Goal: Task Accomplishment & Management: Manage account settings

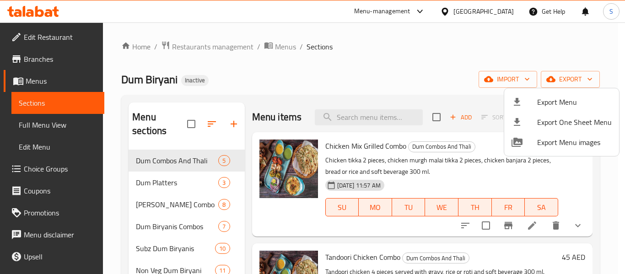
click at [349, 63] on div at bounding box center [312, 137] width 625 height 274
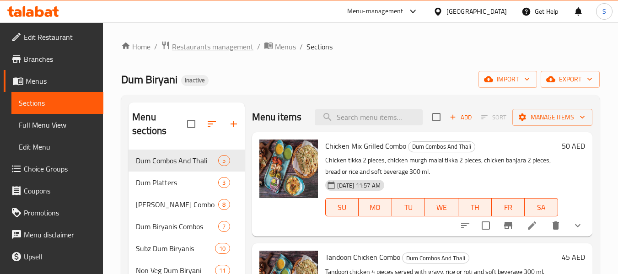
click at [203, 45] on span "Restaurants management" at bounding box center [212, 46] width 81 height 11
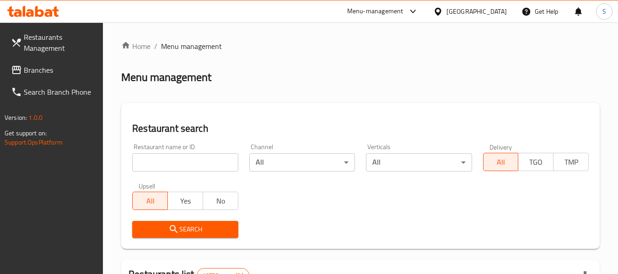
click at [187, 160] on input "search" at bounding box center [185, 162] width 106 height 18
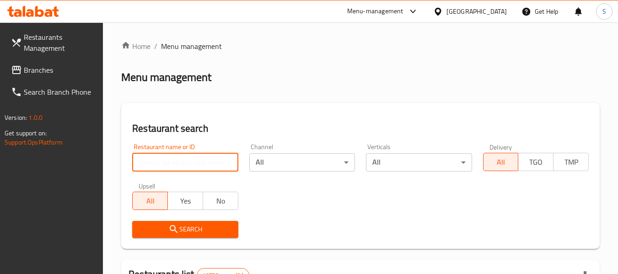
paste input "703732"
type input "703732"
click button "Search" at bounding box center [185, 229] width 106 height 17
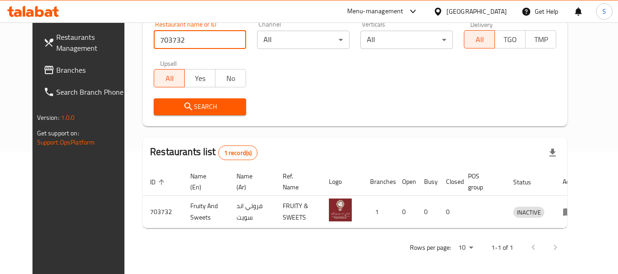
scroll to position [126, 0]
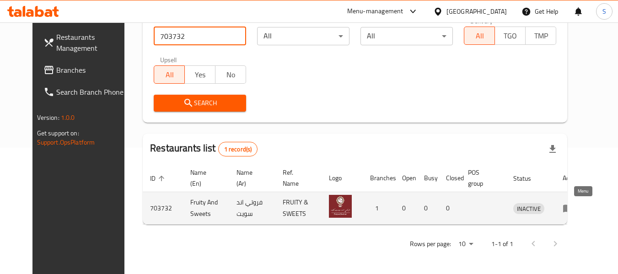
click at [573, 208] on icon "enhanced table" at bounding box center [568, 209] width 10 height 8
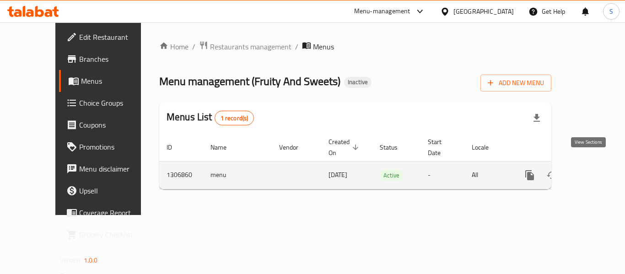
click at [592, 164] on link "enhanced table" at bounding box center [595, 175] width 22 height 22
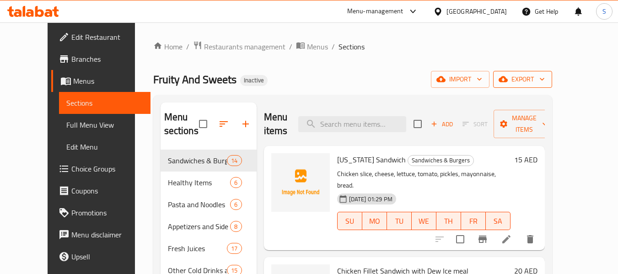
click at [545, 84] on span "export" at bounding box center [522, 79] width 44 height 11
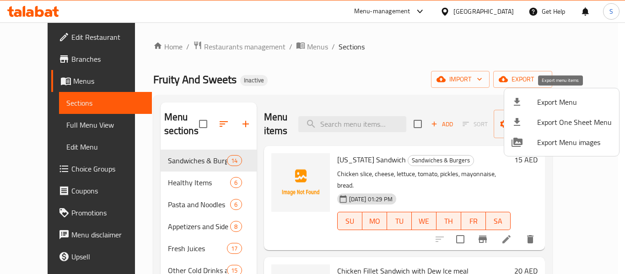
click at [527, 109] on li "Export Menu" at bounding box center [561, 102] width 115 height 20
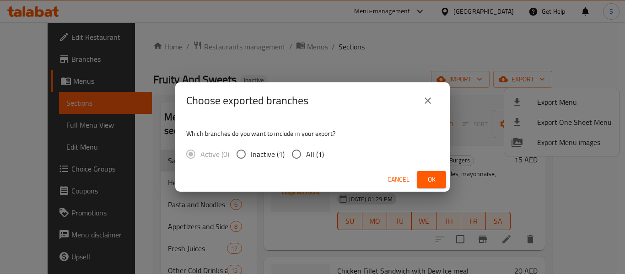
click at [299, 155] on input "All (1)" at bounding box center [296, 153] width 19 height 19
radio input "true"
click at [423, 183] on button "Ok" at bounding box center [430, 179] width 29 height 17
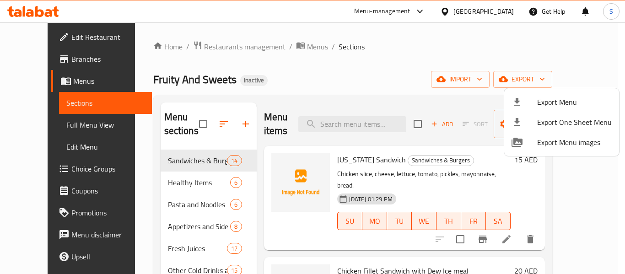
click at [341, 61] on div at bounding box center [312, 137] width 625 height 274
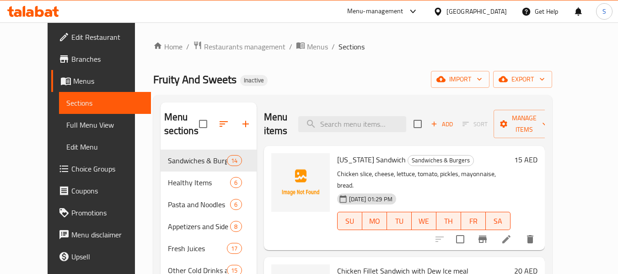
click at [75, 37] on span "Edit Restaurant" at bounding box center [107, 37] width 72 height 11
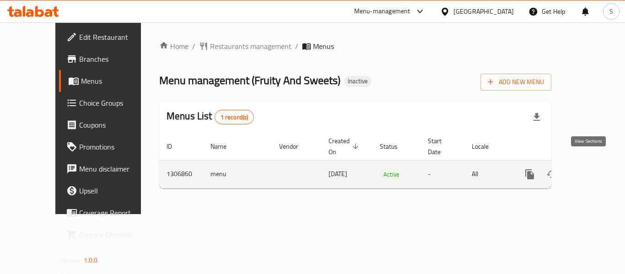
click at [593, 166] on link "enhanced table" at bounding box center [595, 174] width 22 height 22
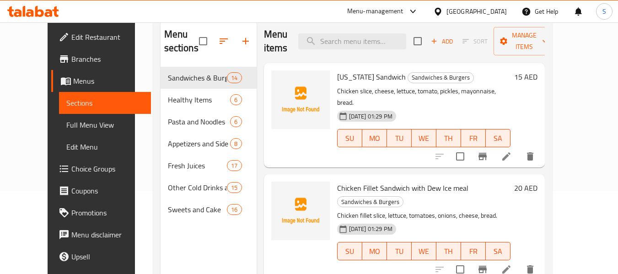
scroll to position [91, 0]
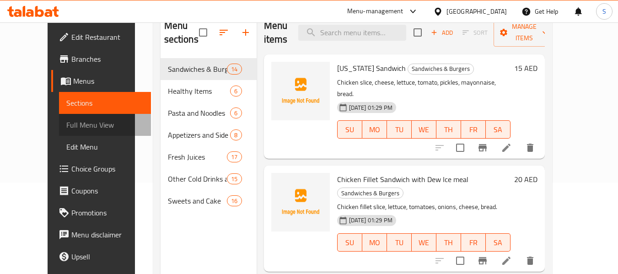
drag, startPoint x: 66, startPoint y: 123, endPoint x: 65, endPoint y: 2, distance: 121.2
click at [66, 123] on span "Full Menu View" at bounding box center [104, 124] width 77 height 11
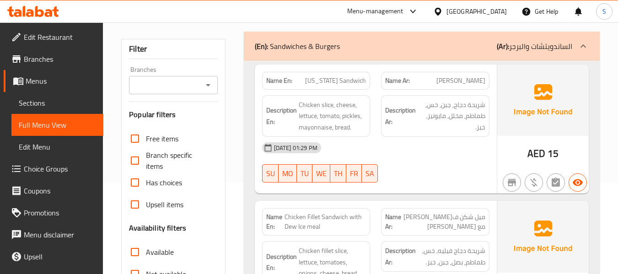
scroll to position [229, 0]
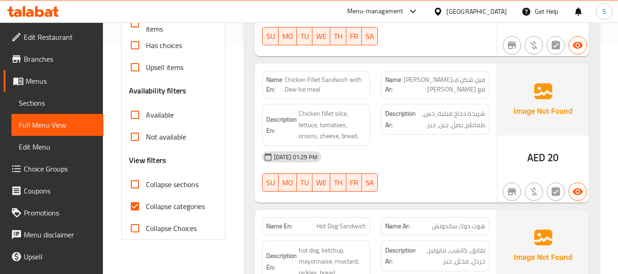
click at [154, 205] on span "Collapse categories" at bounding box center [175, 206] width 59 height 11
click at [146, 205] on input "Collapse categories" at bounding box center [135, 206] width 22 height 22
checkbox input "false"
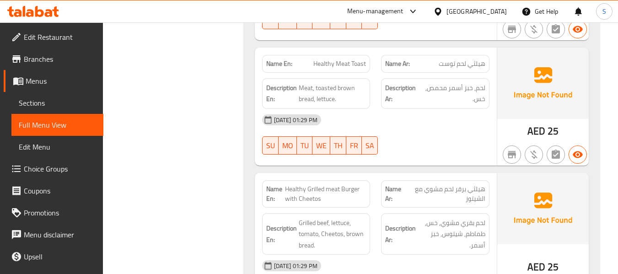
scroll to position [2652, 0]
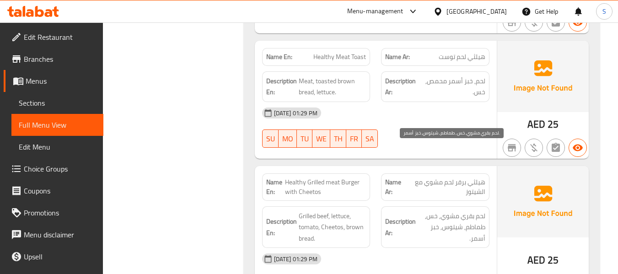
click at [475, 210] on span "لحم بقري مشوي, خس, طماطم, شيتوس, خبز أسمر." at bounding box center [451, 227] width 68 height 34
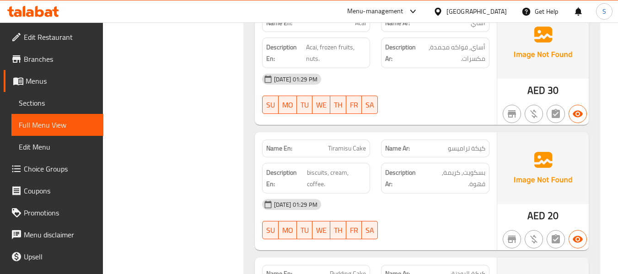
scroll to position [10634, 0]
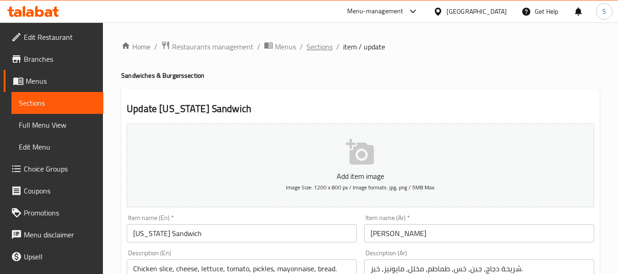
click at [319, 45] on span "Sections" at bounding box center [319, 46] width 26 height 11
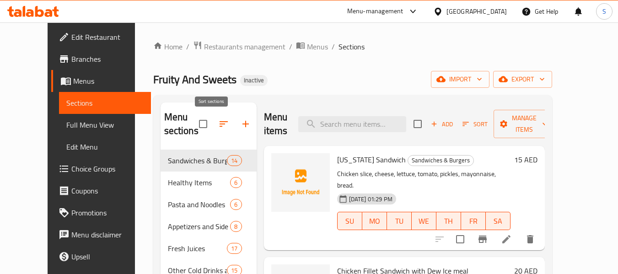
drag, startPoint x: 0, startPoint y: 0, endPoint x: 210, endPoint y: 122, distance: 242.9
click at [219, 122] on icon "button" at bounding box center [223, 123] width 8 height 5
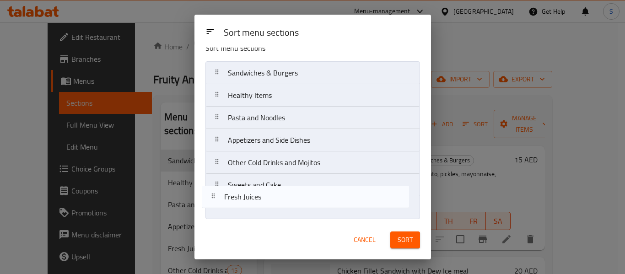
scroll to position [14, 0]
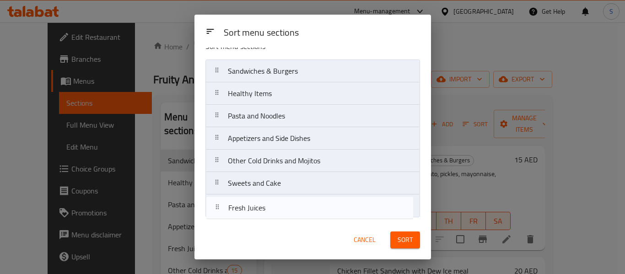
drag, startPoint x: 307, startPoint y: 176, endPoint x: 308, endPoint y: 212, distance: 35.7
click at [308, 212] on nav "Sandwiches & Burgers Healthy Items Pasta and Noodles Appetizers and Side Dishes…" at bounding box center [312, 138] width 214 height 158
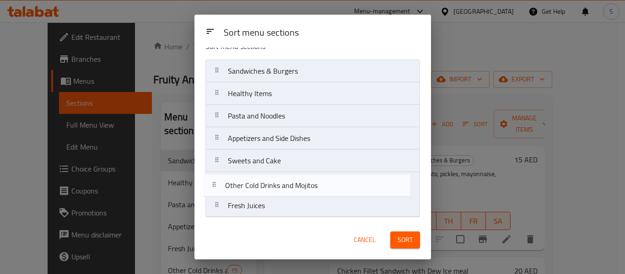
drag, startPoint x: 310, startPoint y: 166, endPoint x: 308, endPoint y: 199, distance: 33.0
click at [308, 199] on nav "Sandwiches & Burgers Healthy Items Pasta and Noodles Appetizers and Side Dishes…" at bounding box center [312, 138] width 214 height 158
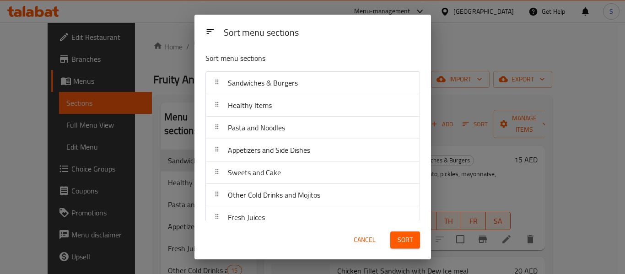
scroll to position [0, 0]
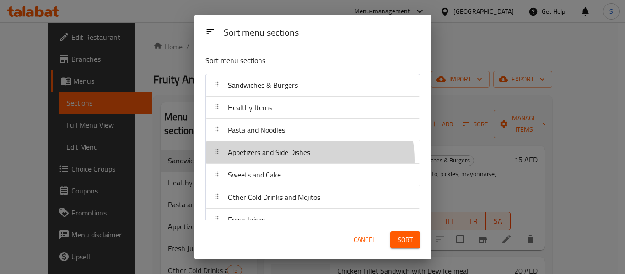
click at [293, 160] on div "Appetizers and Side Dishes" at bounding box center [269, 152] width 90 height 22
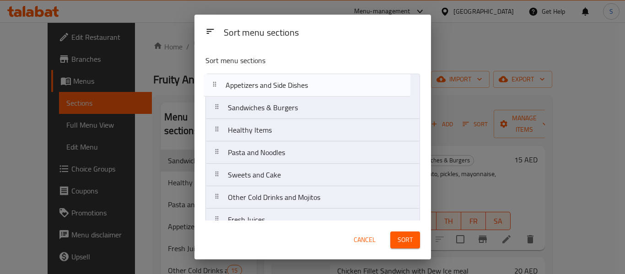
drag, startPoint x: 278, startPoint y: 158, endPoint x: 276, endPoint y: 86, distance: 72.3
click at [276, 86] on nav "Sandwiches & Burgers Healthy Items Pasta and Noodles Appetizers and Side Dishes…" at bounding box center [312, 153] width 214 height 158
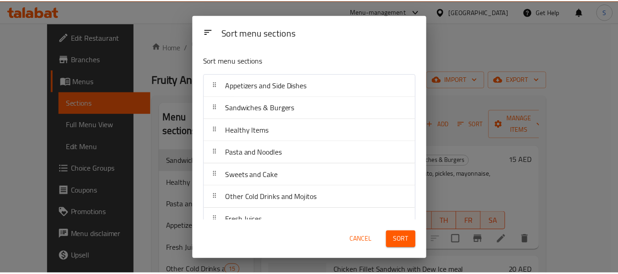
scroll to position [15, 0]
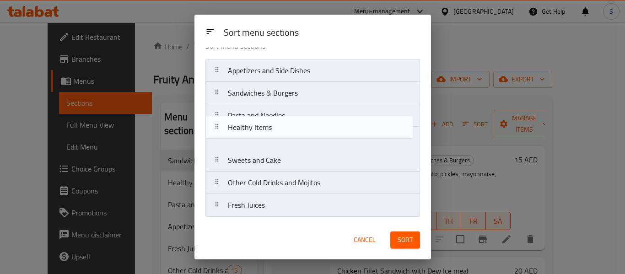
drag, startPoint x: 275, startPoint y: 121, endPoint x: 275, endPoint y: 137, distance: 15.6
click at [275, 137] on nav "Appetizers and Side Dishes Sandwiches & Burgers Healthy Items Pasta and Noodles…" at bounding box center [312, 138] width 214 height 158
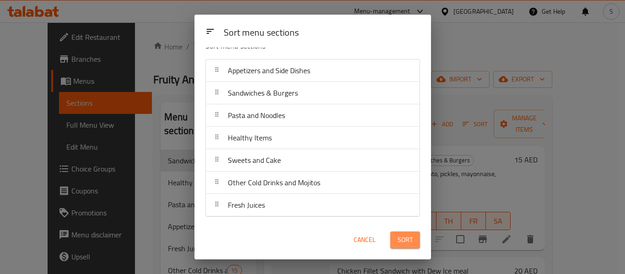
click at [399, 236] on span "Sort" at bounding box center [404, 239] width 15 height 11
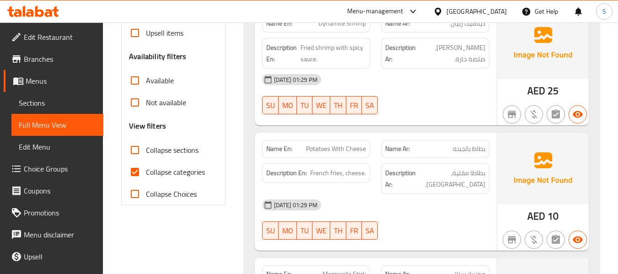
scroll to position [274, 0]
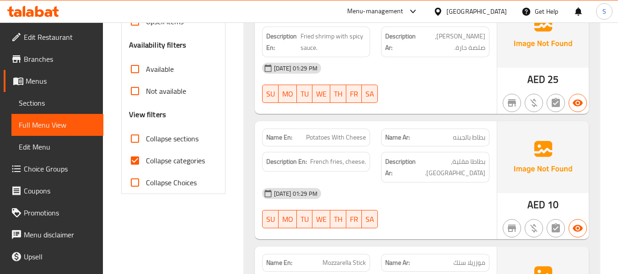
click at [180, 162] on span "Collapse categories" at bounding box center [175, 160] width 59 height 11
click at [146, 162] on input "Collapse categories" at bounding box center [135, 160] width 22 height 22
checkbox input "false"
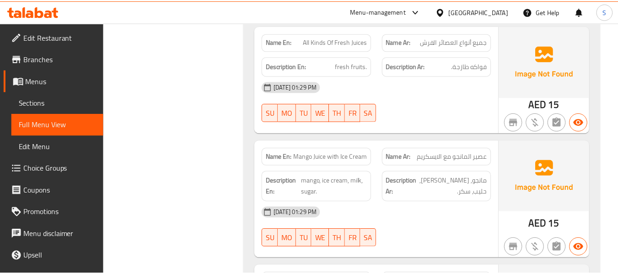
scroll to position [10591, 0]
